Goal: Information Seeking & Learning: Learn about a topic

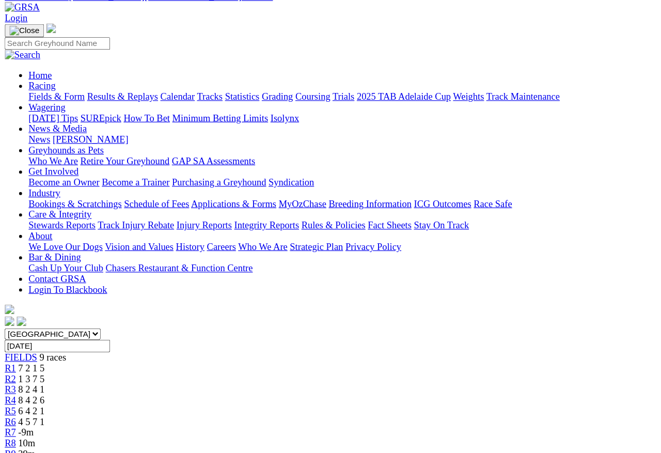
scroll to position [0, 10]
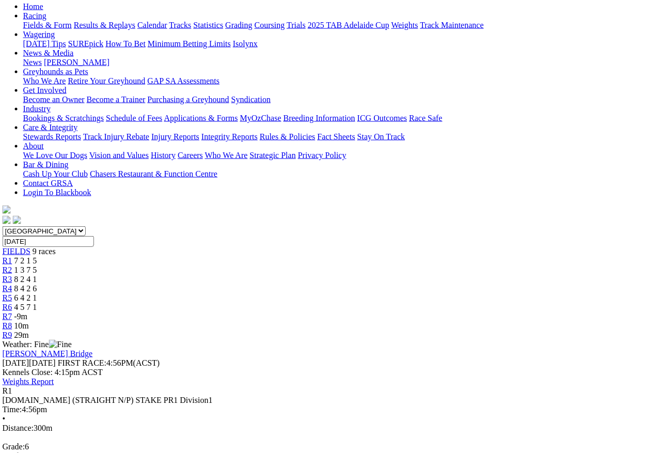
scroll to position [110, 6]
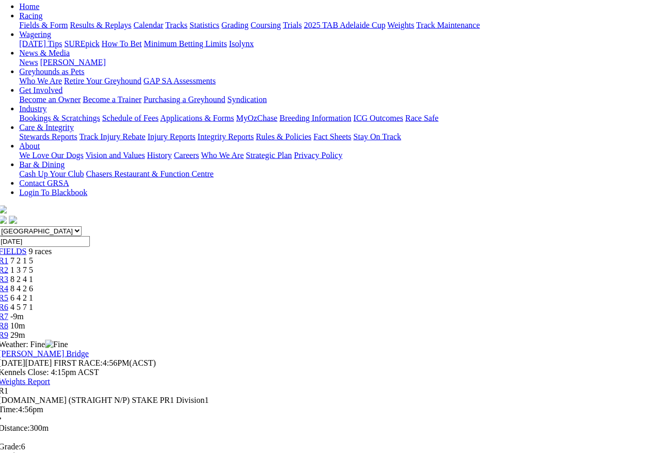
click at [8, 265] on span "R2" at bounding box center [3, 269] width 10 height 9
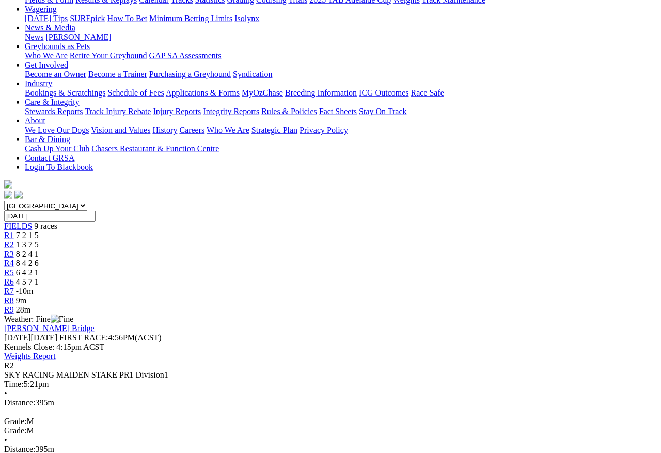
scroll to position [136, 2]
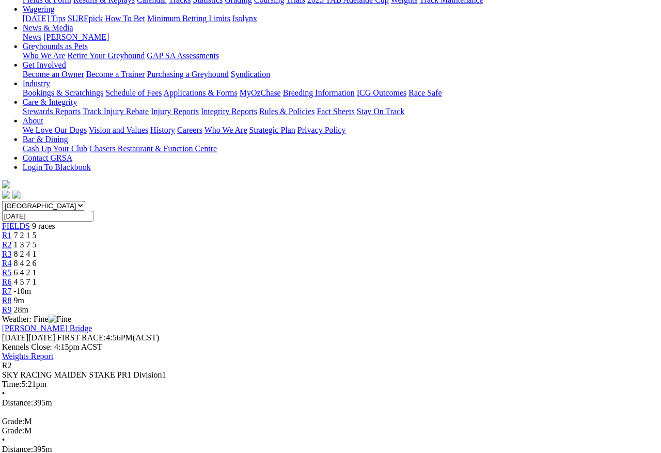
click at [12, 249] on link "R3" at bounding box center [7, 253] width 10 height 9
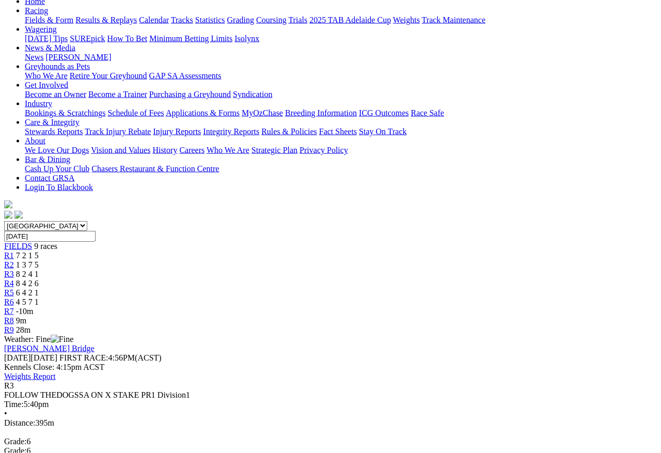
scroll to position [116, 0]
click at [14, 278] on link "R4" at bounding box center [9, 282] width 10 height 9
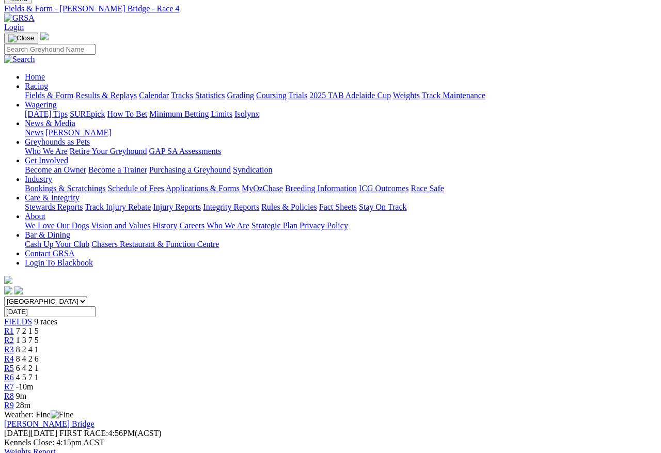
scroll to position [40, 0]
click at [14, 364] on link "R5" at bounding box center [9, 368] width 10 height 9
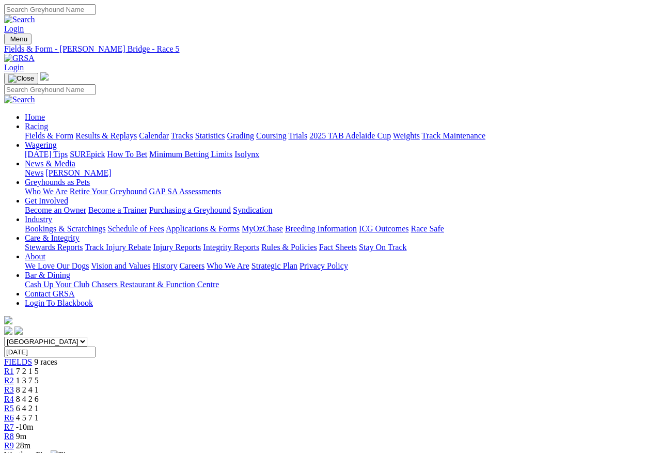
scroll to position [14, 0]
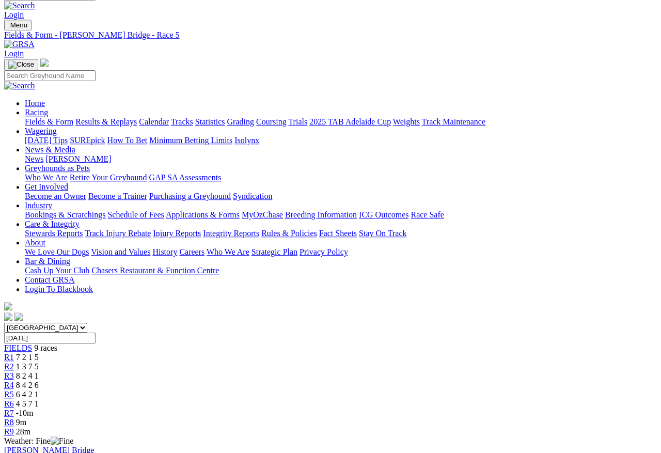
click at [14, 399] on span "R6" at bounding box center [9, 403] width 10 height 9
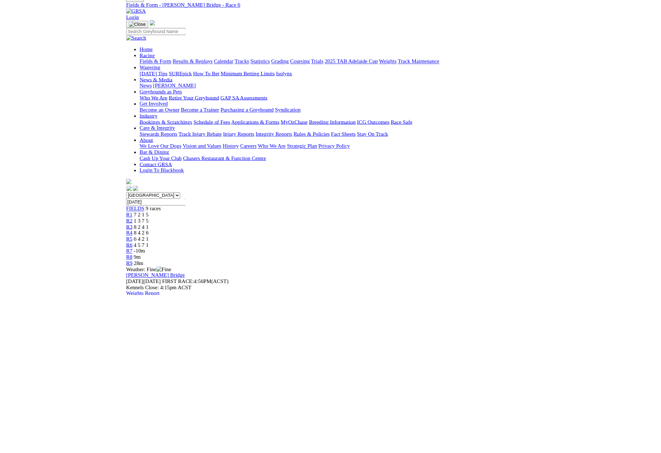
scroll to position [184, 7]
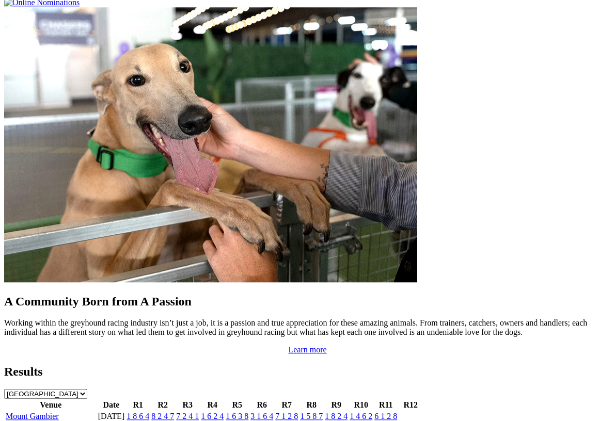
scroll to position [799, 0]
click at [313, 421] on link "-2m" at bounding box center [306, 427] width 13 height 9
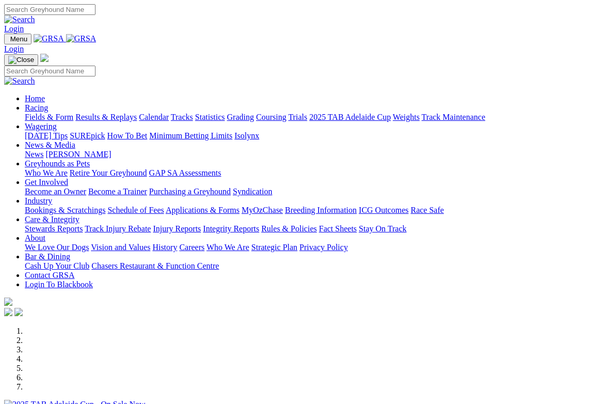
scroll to position [838, 0]
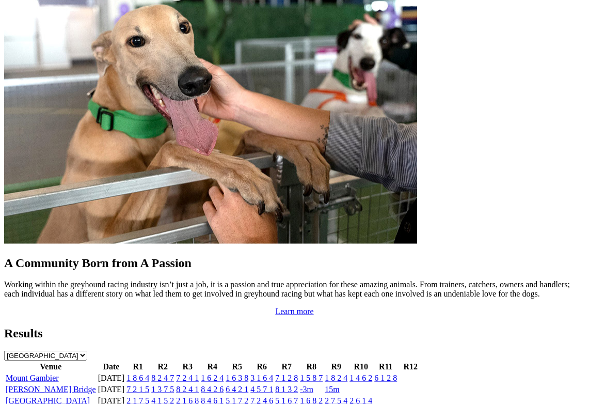
click at [313, 385] on link "-3m" at bounding box center [306, 389] width 13 height 9
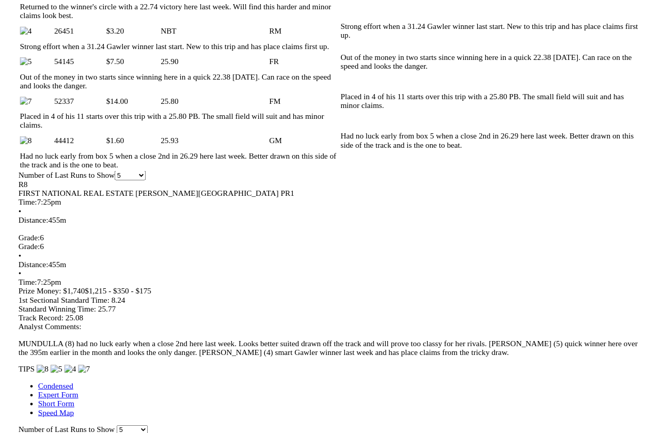
scroll to position [599, 2]
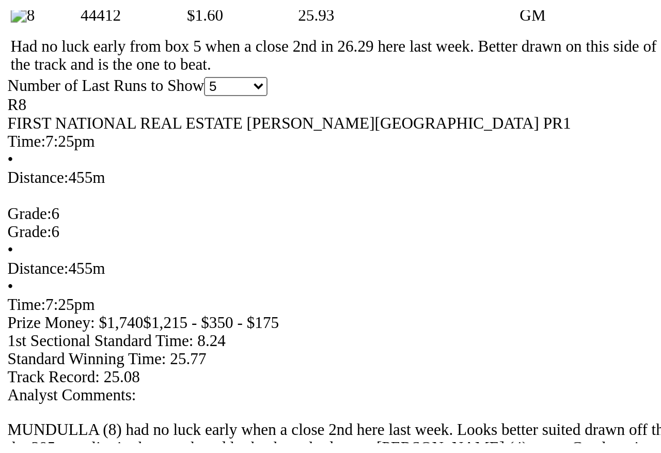
scroll to position [615, 0]
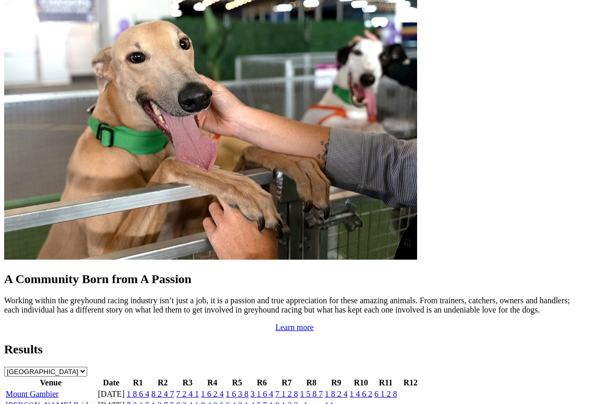
scroll to position [820, 0]
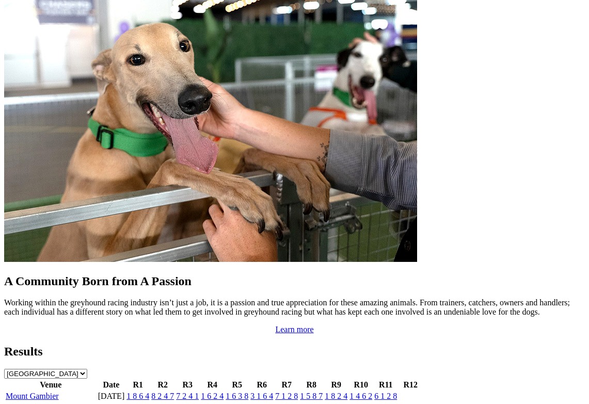
click at [313, 403] on link "-4m" at bounding box center [306, 407] width 13 height 9
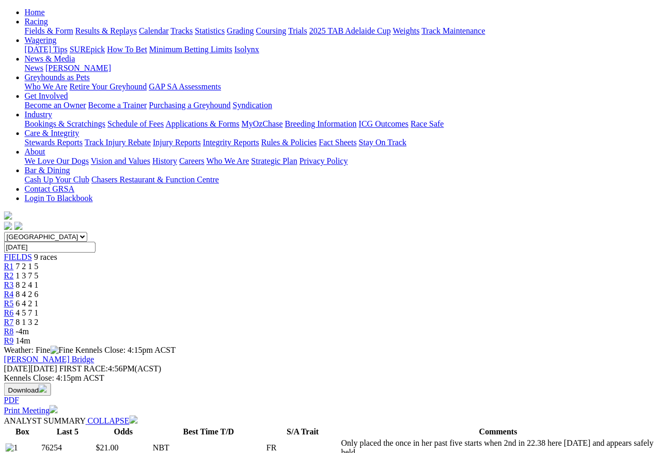
scroll to position [104, 35]
